Goal: Task Accomplishment & Management: Manage account settings

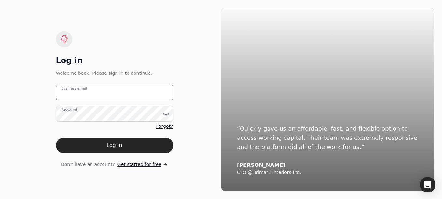
type email "[EMAIL_ADDRESS][DOMAIN_NAME]"
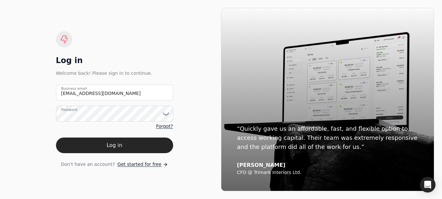
click at [140, 144] on button "Log in" at bounding box center [114, 146] width 117 height 16
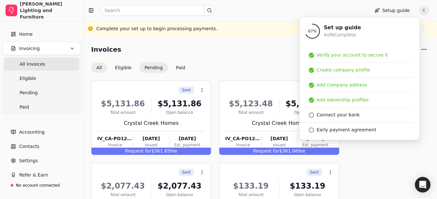
click at [153, 69] on button "Pending" at bounding box center [153, 68] width 29 height 10
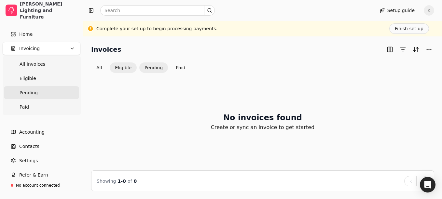
click at [134, 68] on button "Eligible" at bounding box center [123, 68] width 27 height 10
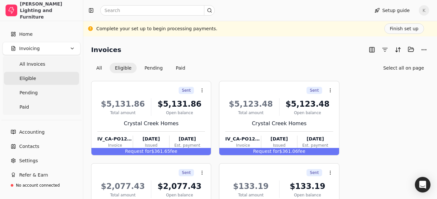
click at [112, 71] on button "Eligible" at bounding box center [123, 68] width 27 height 10
click at [102, 69] on button "All" at bounding box center [99, 68] width 16 height 10
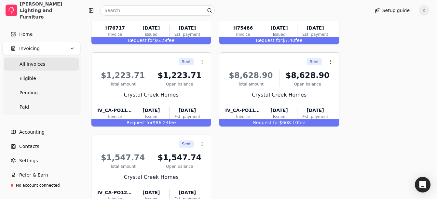
scroll to position [322, 0]
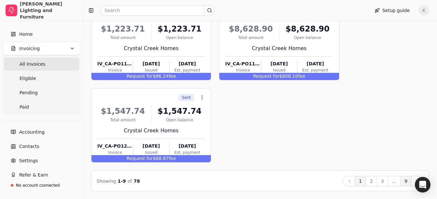
click at [407, 183] on button "9" at bounding box center [405, 181] width 11 height 10
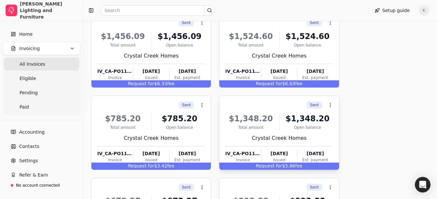
scroll to position [157, 0]
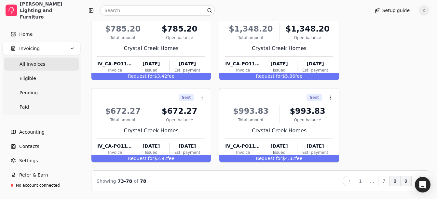
click at [395, 181] on button "8" at bounding box center [394, 181] width 11 height 10
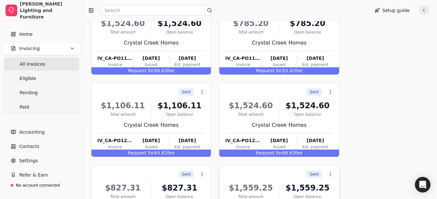
scroll to position [322, 0]
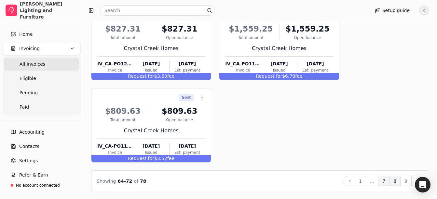
click at [386, 182] on button "7" at bounding box center [383, 181] width 11 height 10
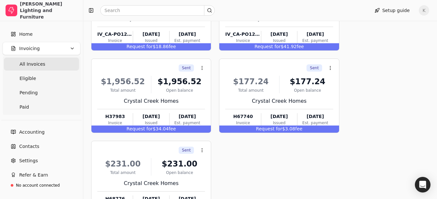
scroll to position [192, 0]
